Goal: Check status: Check status

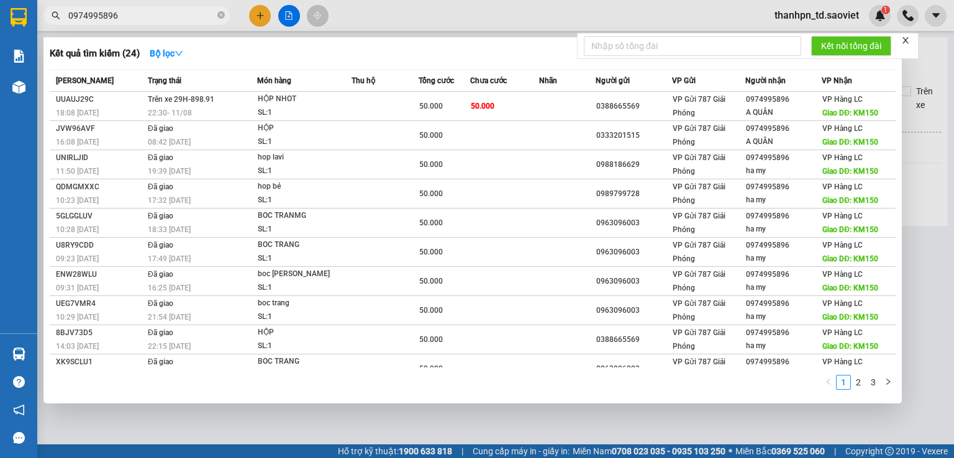
click at [222, 13] on icon "close-circle" at bounding box center [220, 14] width 7 height 7
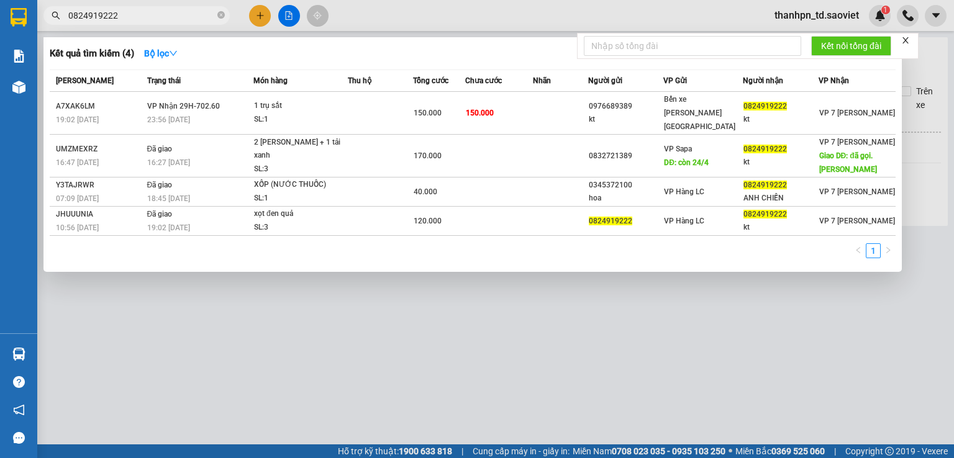
type input "0824919222"
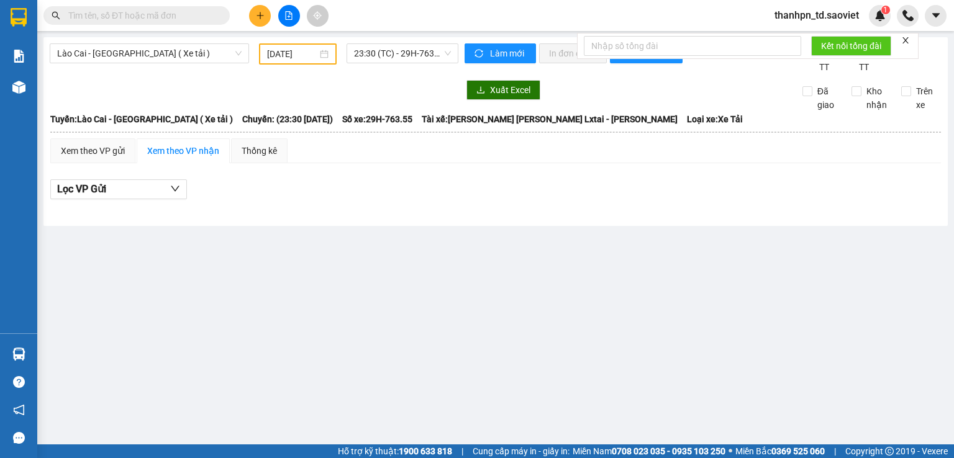
click at [125, 13] on input "text" at bounding box center [141, 16] width 147 height 14
paste input "0911981615"
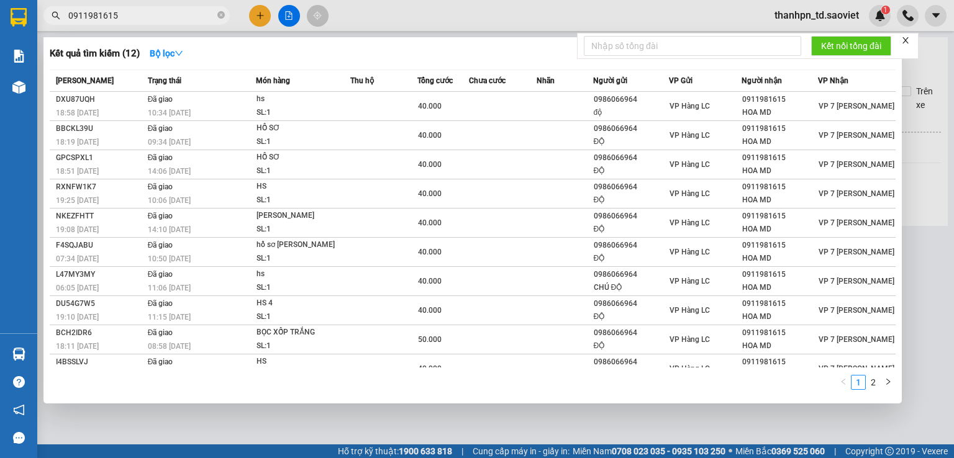
type input "0911981615"
click at [215, 12] on span "0911981615" at bounding box center [136, 15] width 186 height 19
click at [219, 16] on icon "close-circle" at bounding box center [220, 14] width 7 height 7
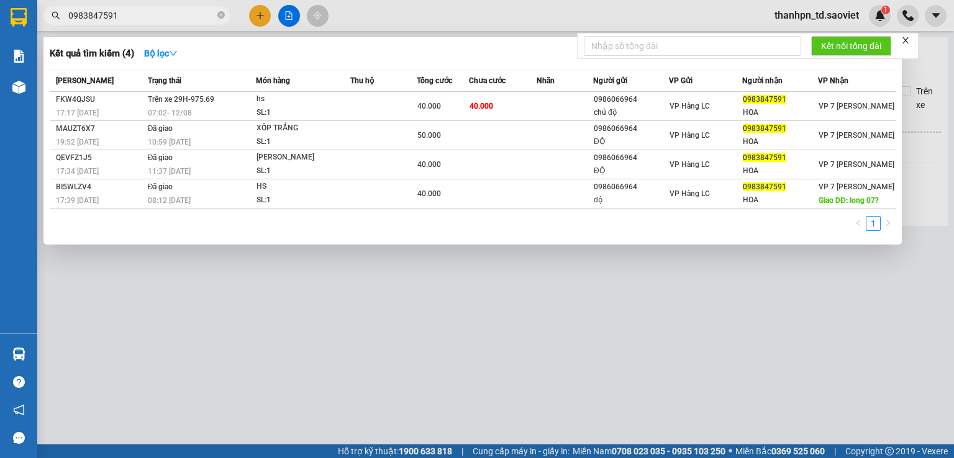
type input "0983847591"
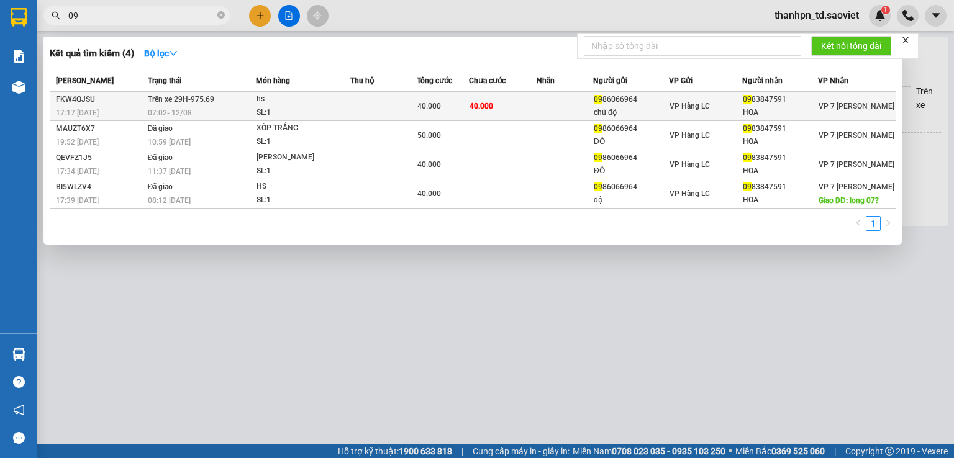
type input "09"
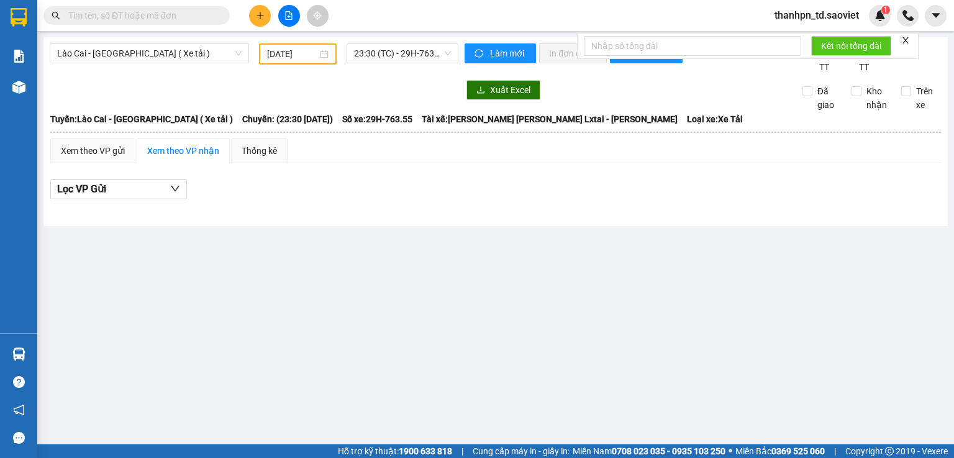
click at [137, 13] on input "text" at bounding box center [141, 16] width 147 height 14
type input "09"
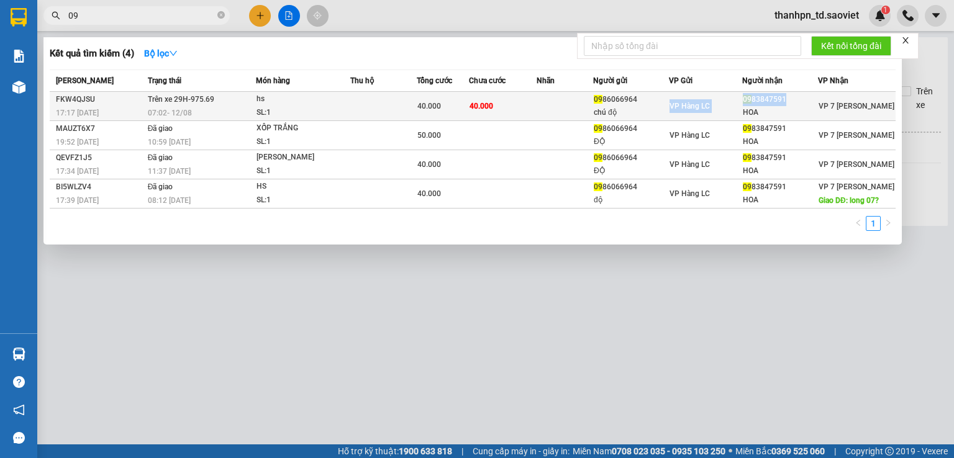
click at [743, 101] on tr "FKW4QJSU 17:17 [DATE] Trên xe 29H-975.69 07:02 [DATE] hs SL: 1 40.000 40.000 09…" at bounding box center [473, 106] width 846 height 29
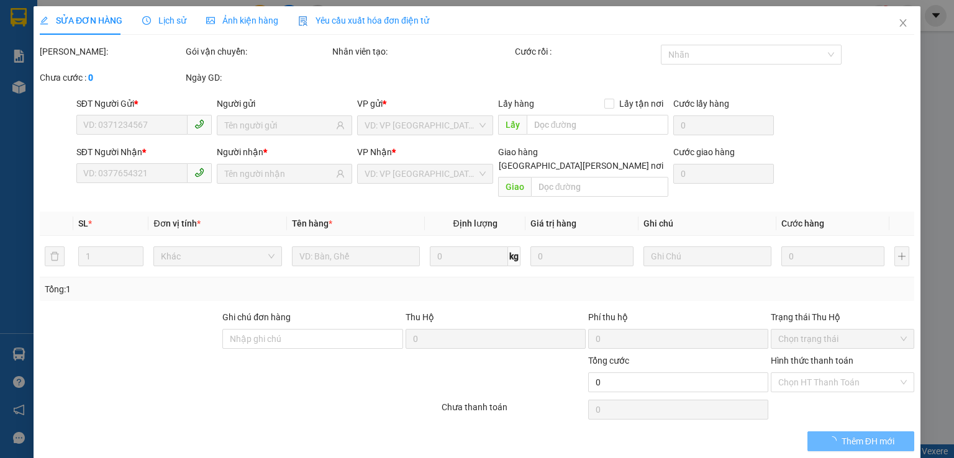
type input "0986066964"
type input "chú độ"
type input "0983847591"
type input "HOA"
type input "40.000"
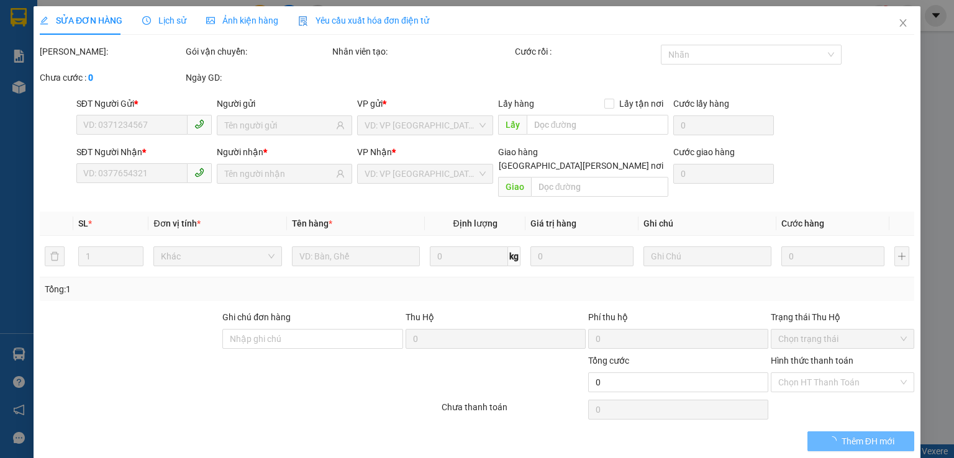
type input "40.000"
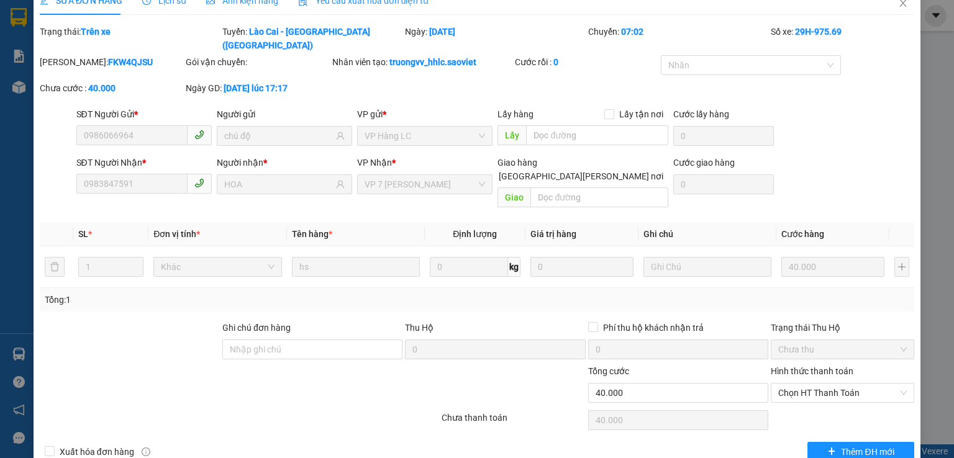
scroll to position [20, 0]
click at [898, 3] on icon "close" at bounding box center [903, 3] width 10 height 10
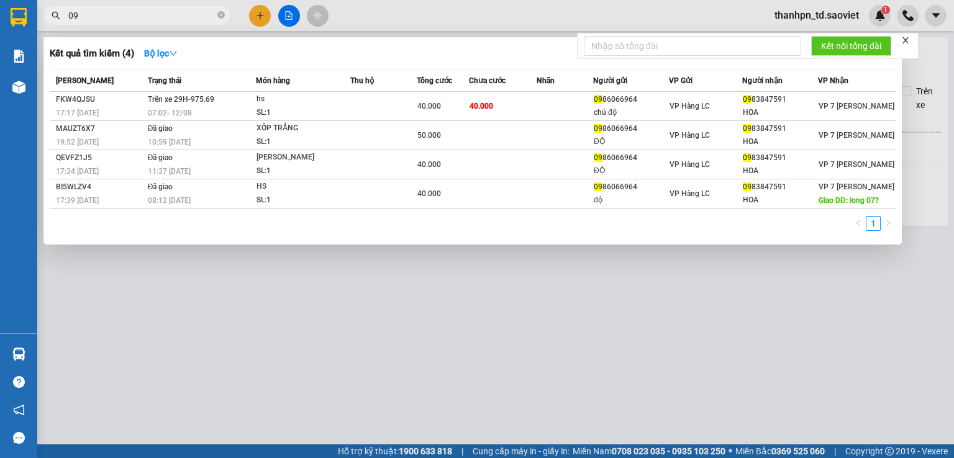
click at [161, 11] on input "09" at bounding box center [141, 16] width 147 height 14
